Goal: Task Accomplishment & Management: Use online tool/utility

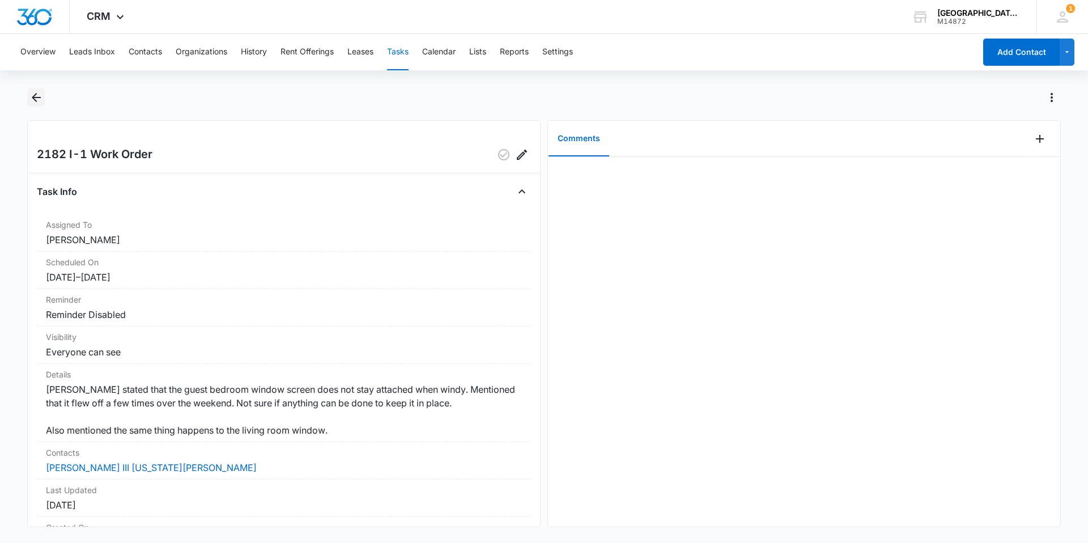
click at [39, 102] on icon "Back" at bounding box center [36, 98] width 14 height 14
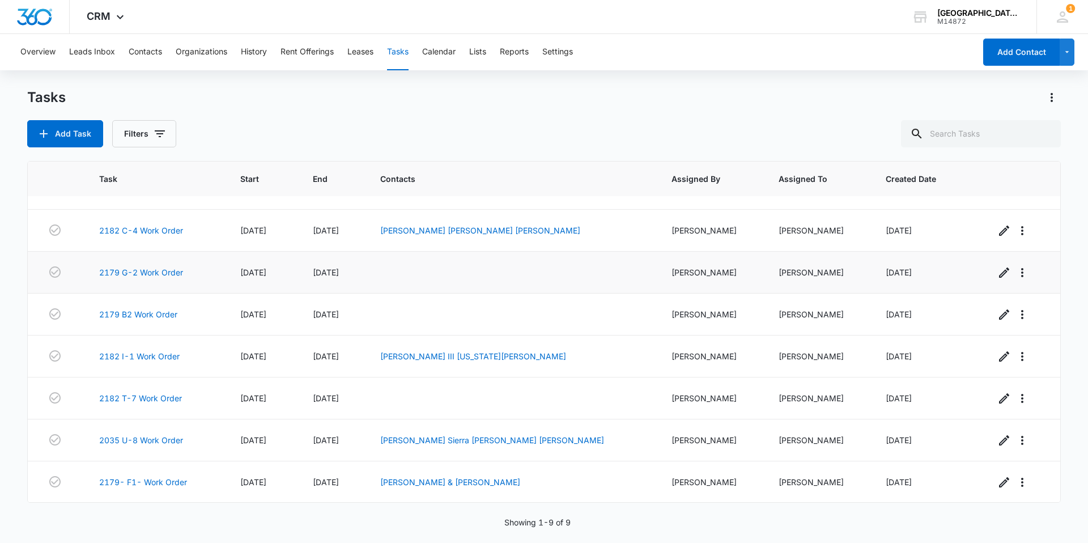
scroll to position [71, 0]
click at [152, 439] on link "2035 U-8 Work Order" at bounding box center [141, 440] width 84 height 12
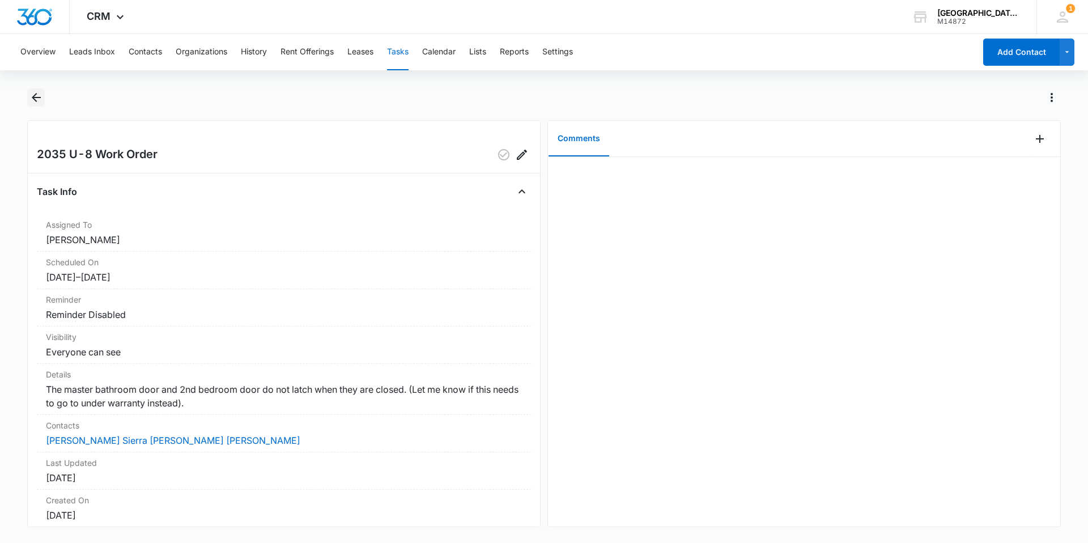
click at [35, 98] on icon "Back" at bounding box center [36, 97] width 9 height 9
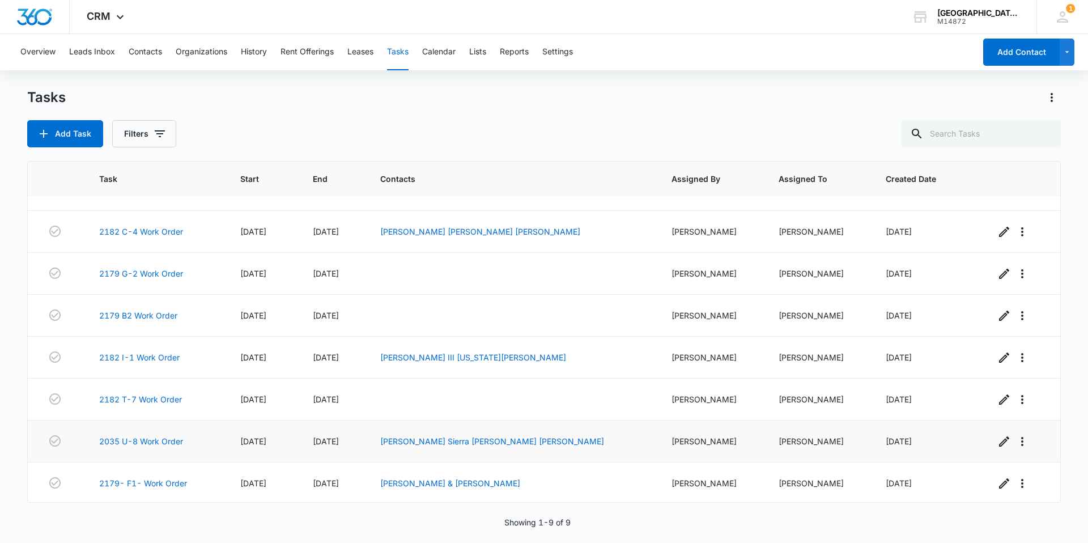
scroll to position [71, 0]
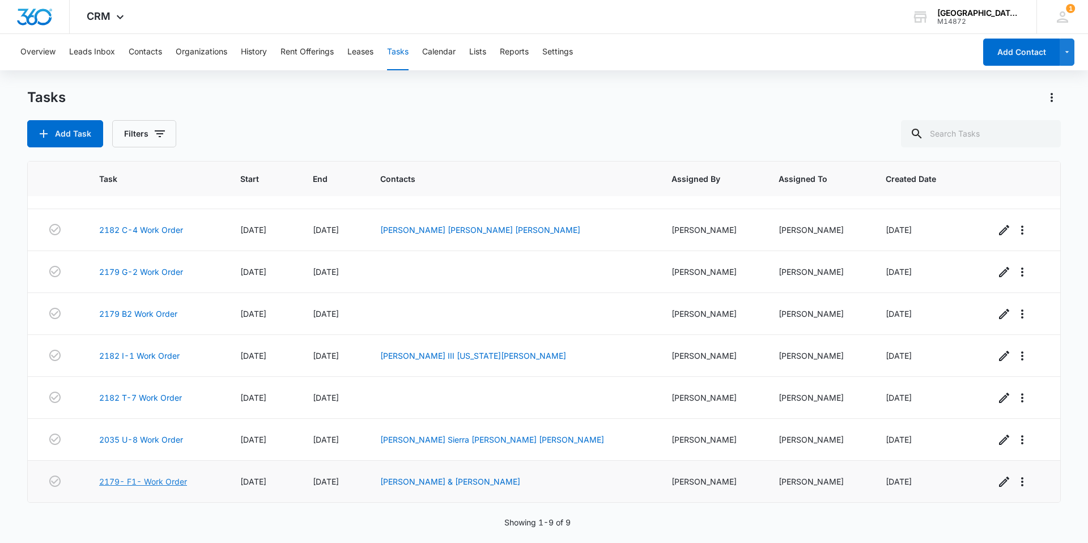
drag, startPoint x: 151, startPoint y: 481, endPoint x: 205, endPoint y: 483, distance: 53.4
click at [151, 481] on link "2179- F1- Work Order" at bounding box center [143, 482] width 88 height 12
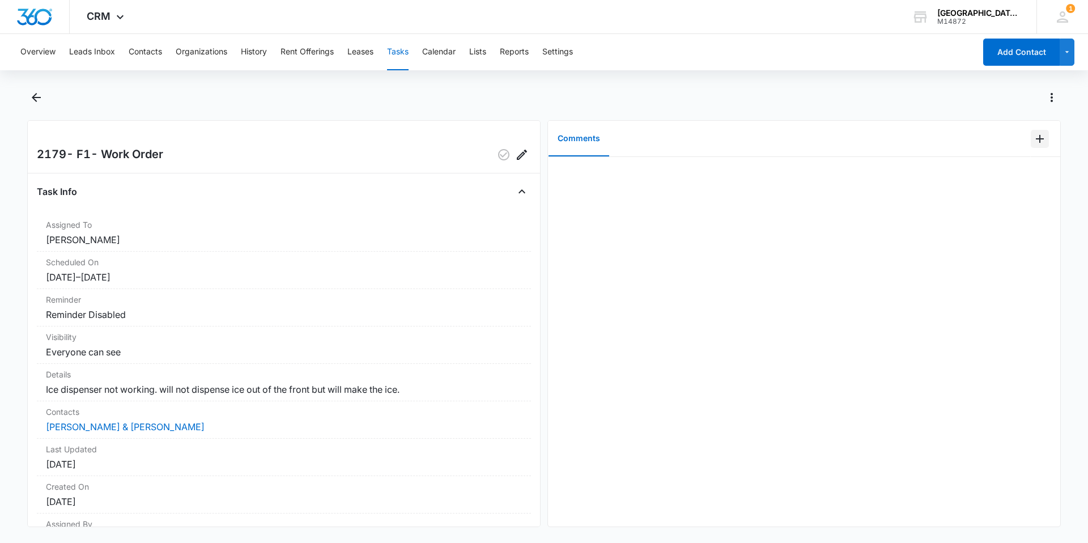
click at [1033, 137] on icon "Add Comment" at bounding box center [1040, 139] width 14 height 14
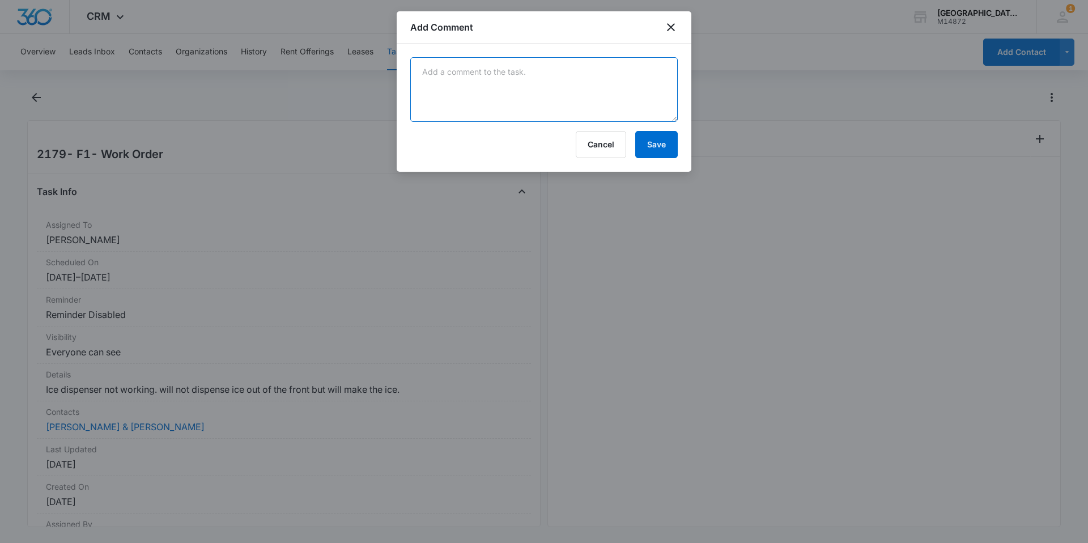
click at [451, 74] on textarea at bounding box center [544, 89] width 268 height 65
type textarea "replace ice tray & auger"
click at [675, 143] on button "Save" at bounding box center [656, 144] width 43 height 27
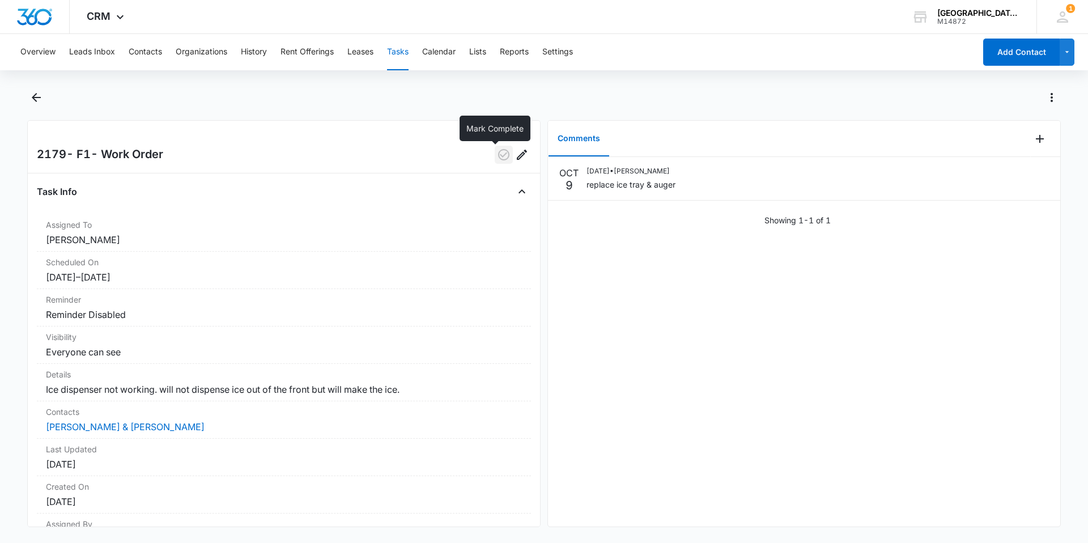
click at [498, 160] on icon "button" at bounding box center [504, 155] width 14 height 14
click at [40, 95] on icon "Back" at bounding box center [36, 98] width 14 height 14
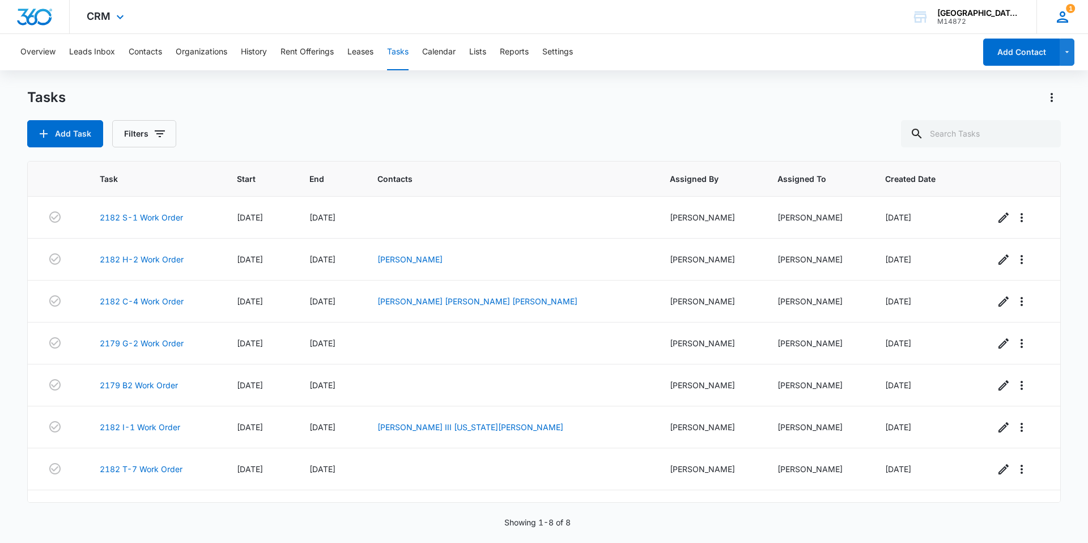
click at [1070, 18] on icon at bounding box center [1062, 17] width 17 height 17
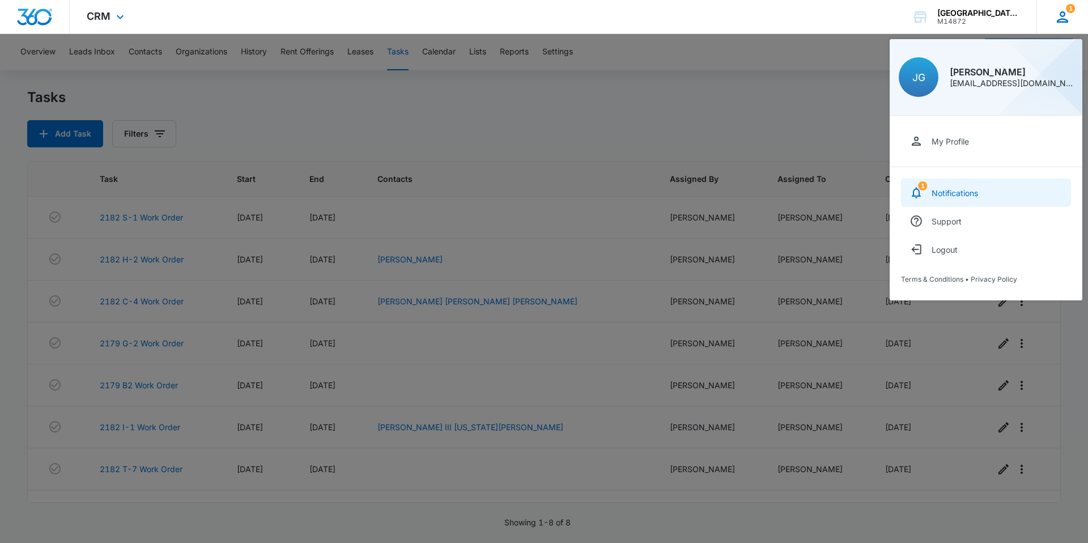
click at [954, 188] on div "Notifications" at bounding box center [955, 193] width 46 height 10
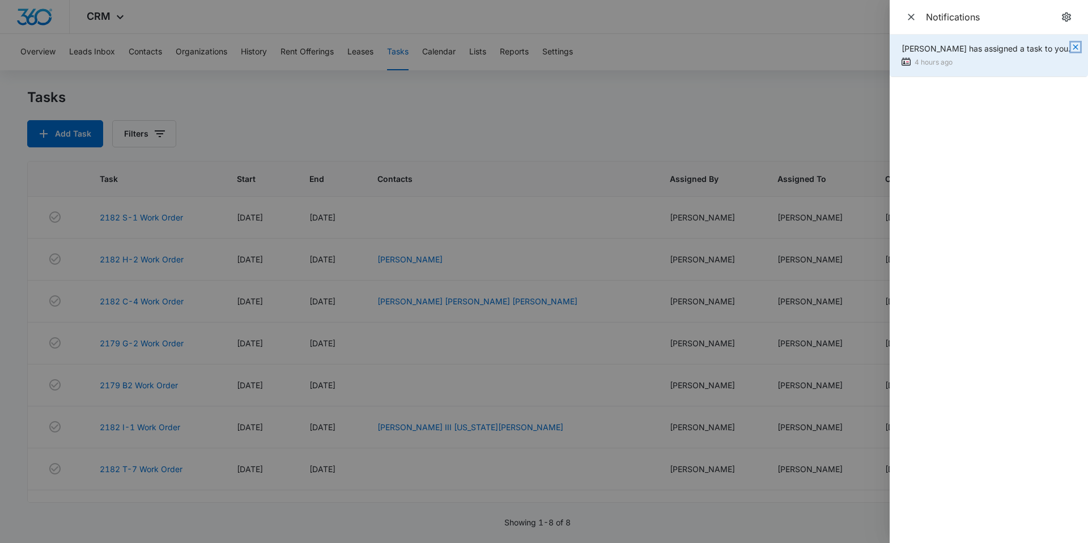
click at [1076, 47] on icon "button" at bounding box center [1075, 47] width 9 height 9
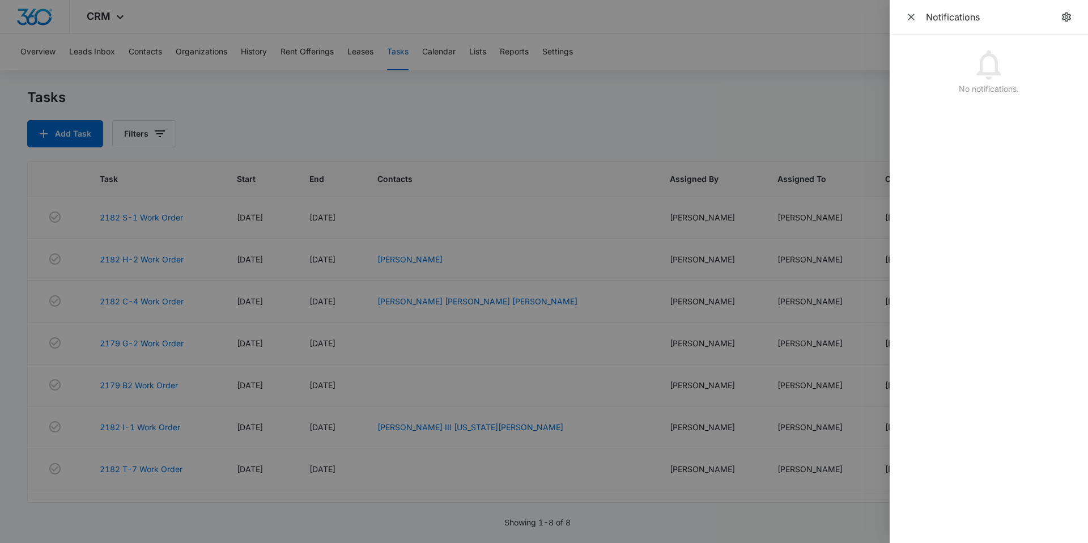
click at [902, 13] on div "Notifications" at bounding box center [989, 17] width 198 height 35
click at [906, 14] on icon "Close" at bounding box center [911, 16] width 11 height 11
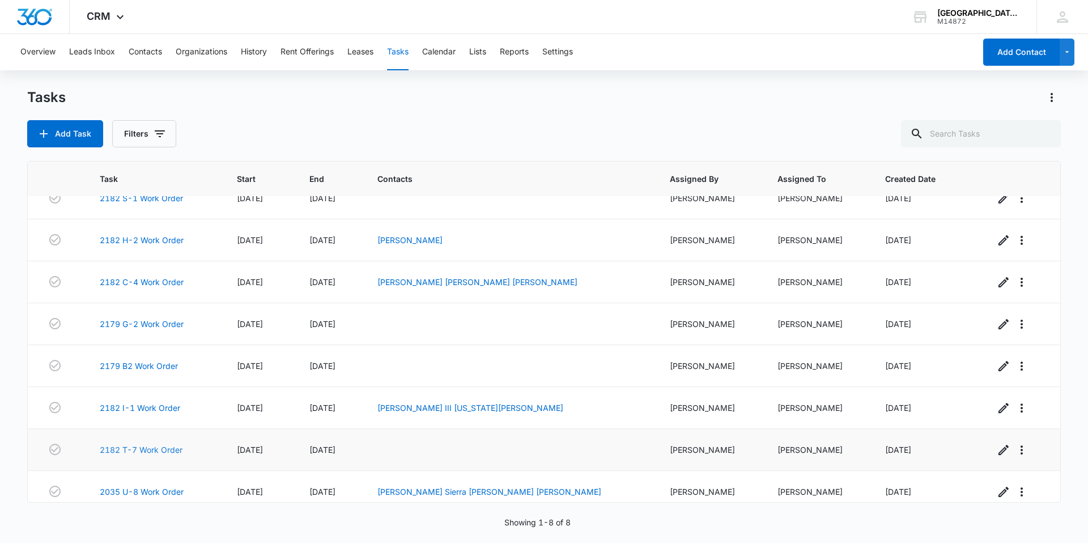
scroll to position [29, 0]
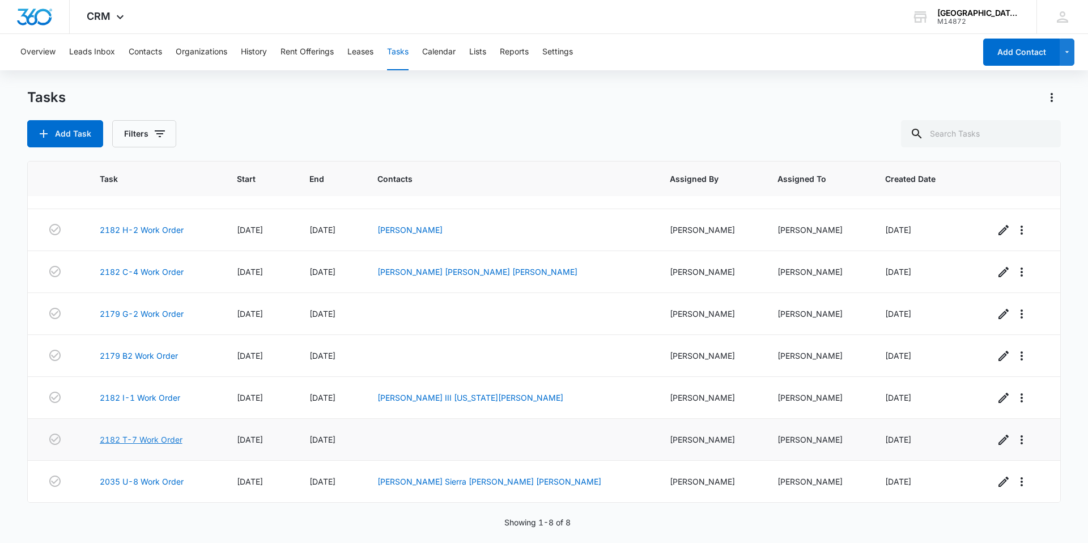
click at [171, 439] on link "2182 T-7 Work Order" at bounding box center [141, 440] width 83 height 12
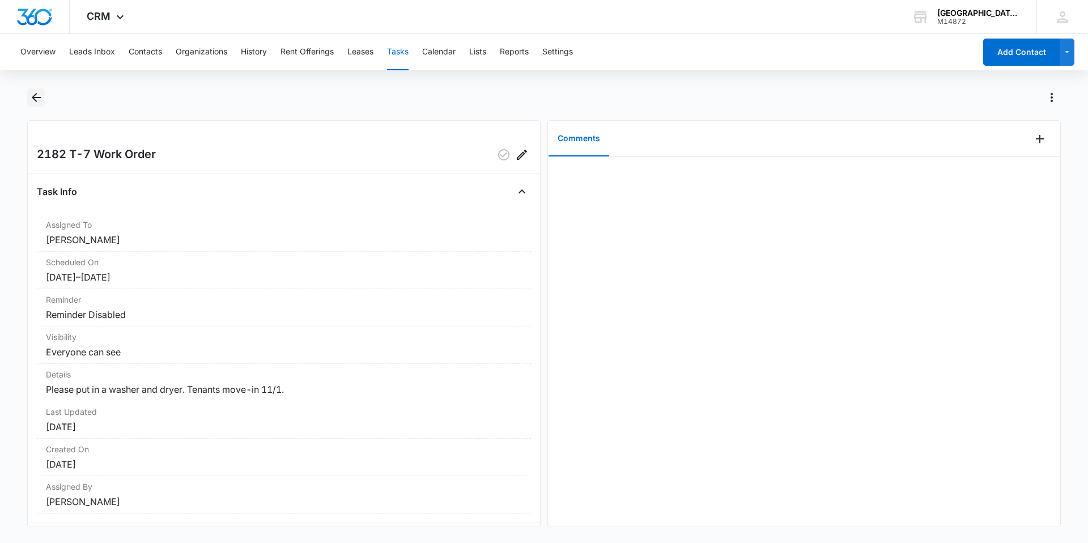
click at [36, 99] on icon "Back" at bounding box center [36, 98] width 14 height 14
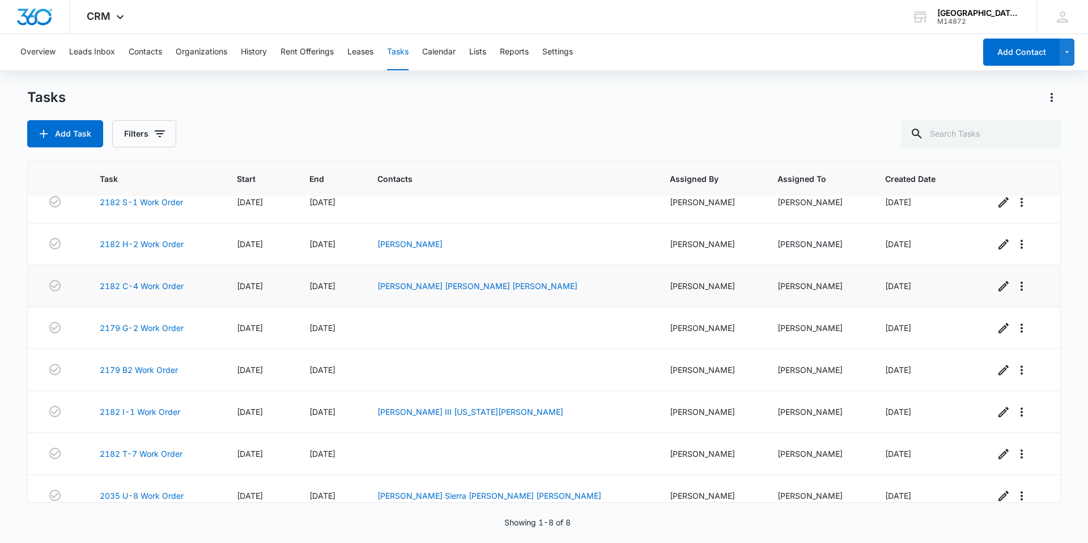
scroll to position [29, 0]
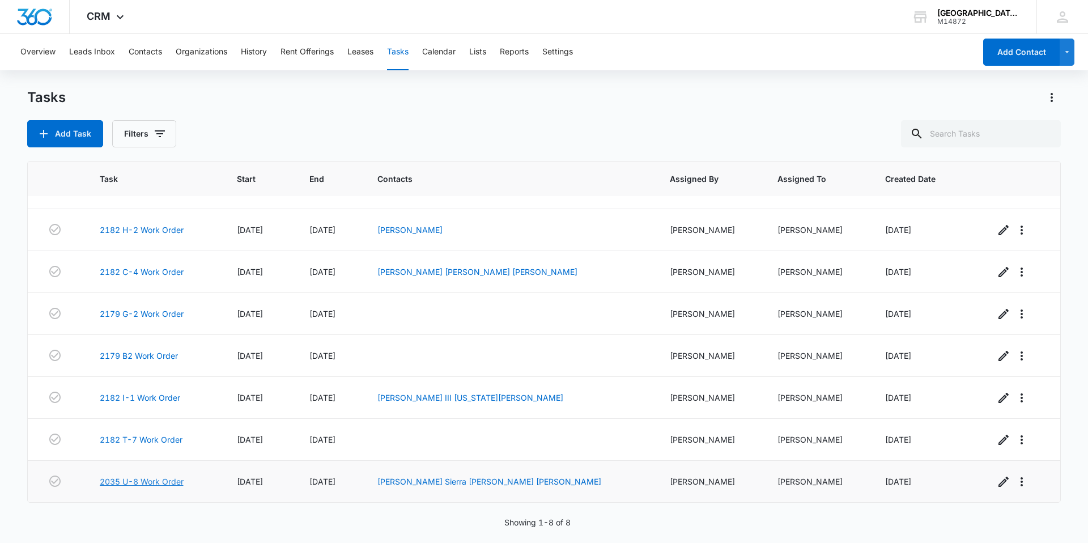
click at [141, 484] on link "2035 U-8 Work Order" at bounding box center [142, 482] width 84 height 12
